Goal: Information Seeking & Learning: Learn about a topic

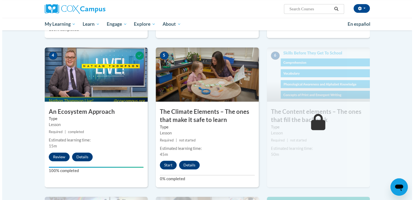
scroll to position [267, 0]
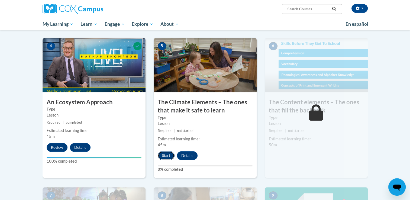
click at [165, 158] on button "Start" at bounding box center [166, 155] width 17 height 9
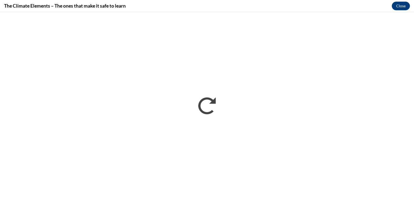
scroll to position [0, 0]
